Goal: Check status: Check status

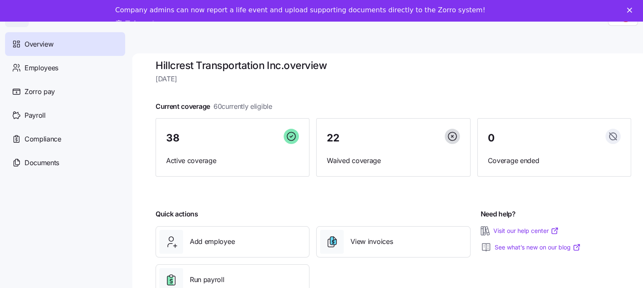
scroll to position [27, 0]
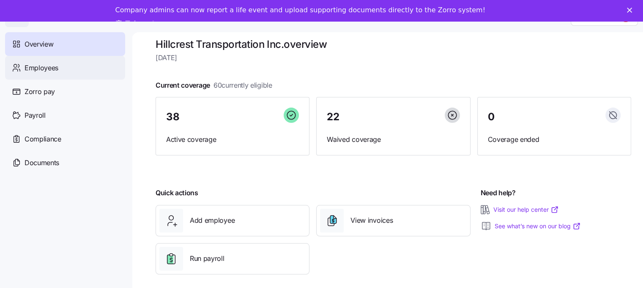
click at [52, 63] on span "Employees" at bounding box center [42, 68] width 34 height 11
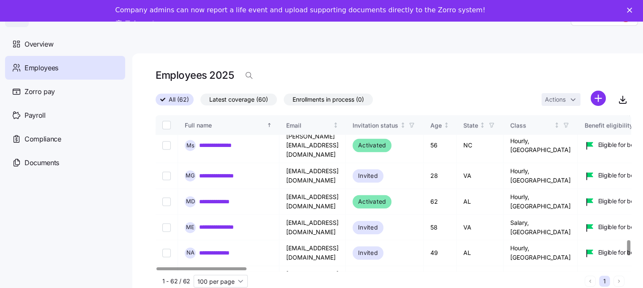
scroll to position [1269, 0]
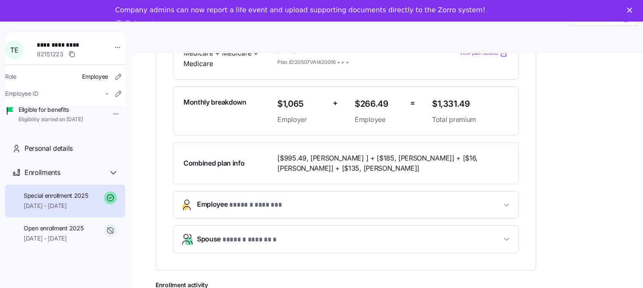
scroll to position [211, 0]
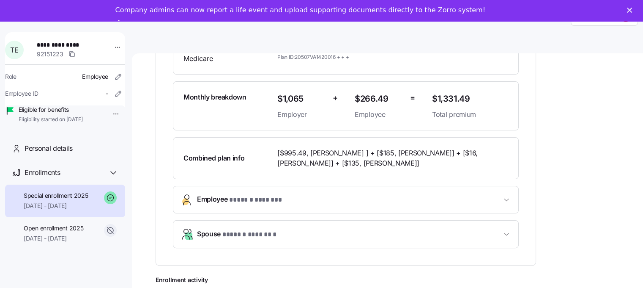
click at [508, 233] on icon "button" at bounding box center [507, 234] width 8 height 8
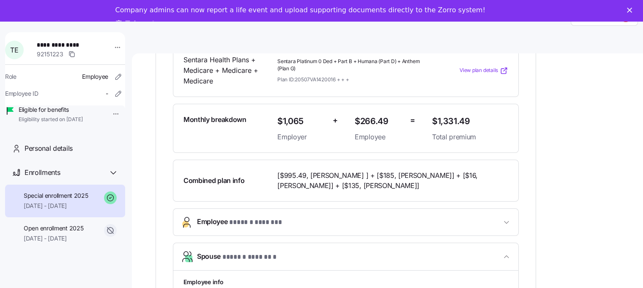
scroll to position [169, 0]
